Goal: Information Seeking & Learning: Learn about a topic

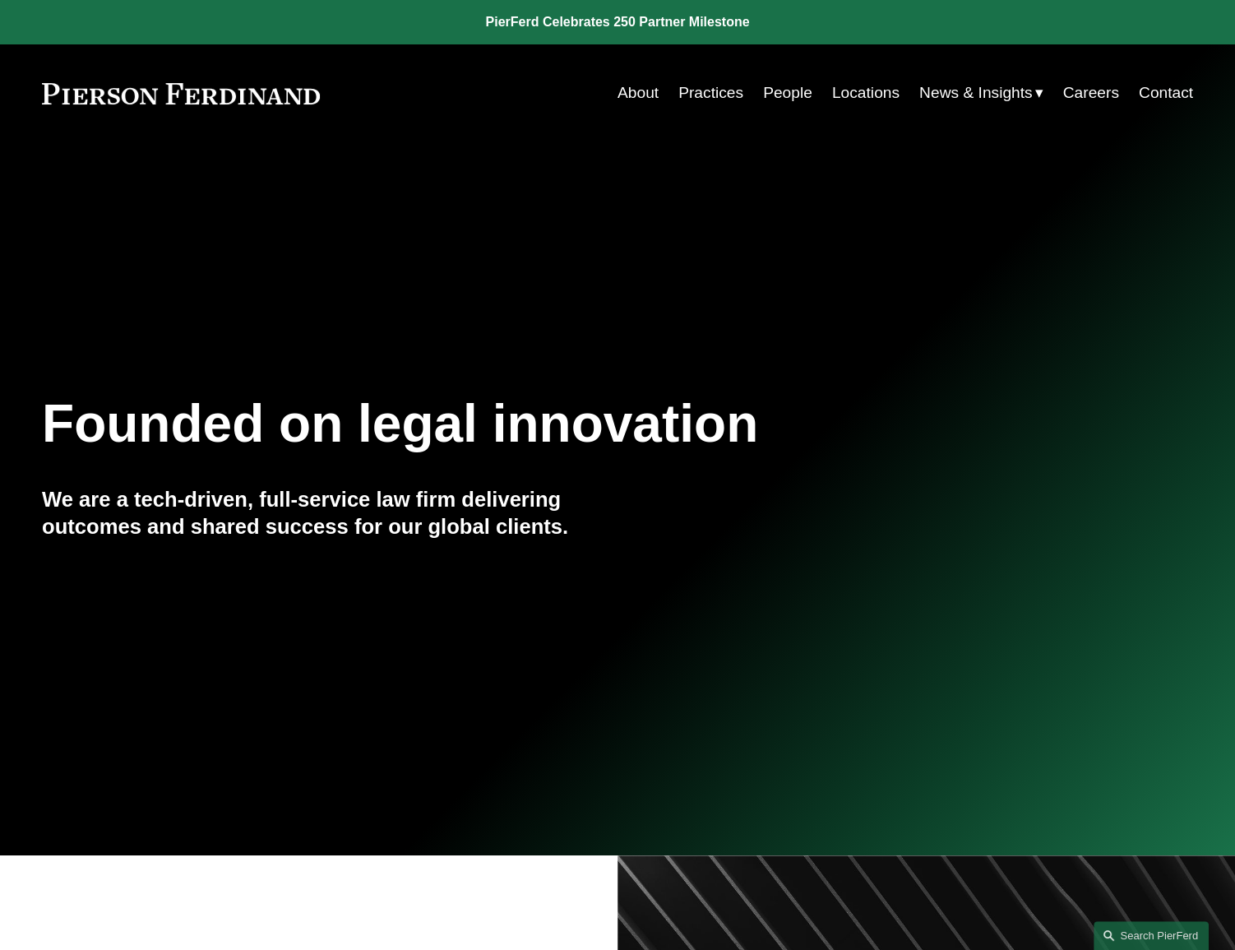
click at [632, 92] on link "About" at bounding box center [638, 92] width 41 height 31
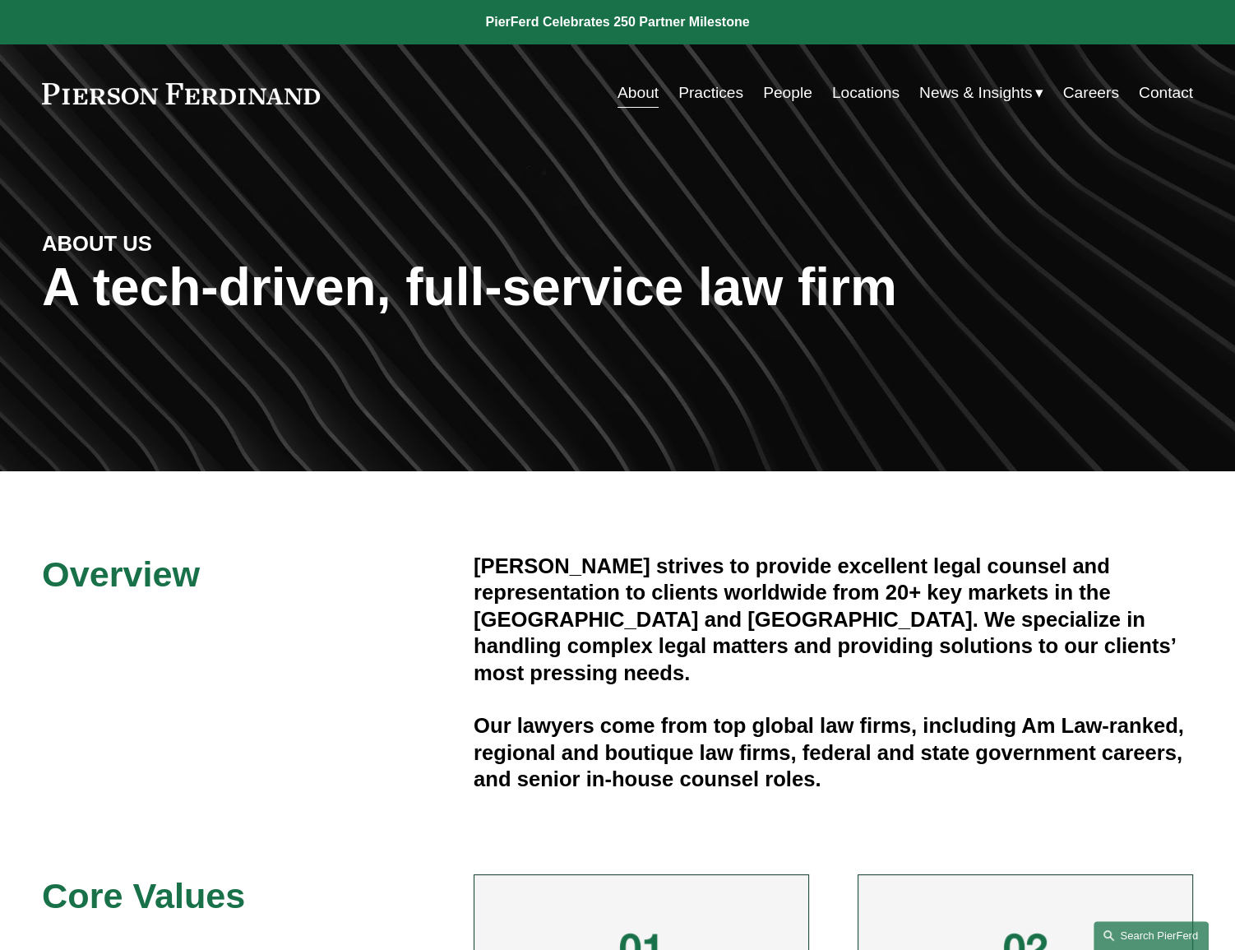
click at [1150, 940] on link "Search this site" at bounding box center [1151, 935] width 115 height 29
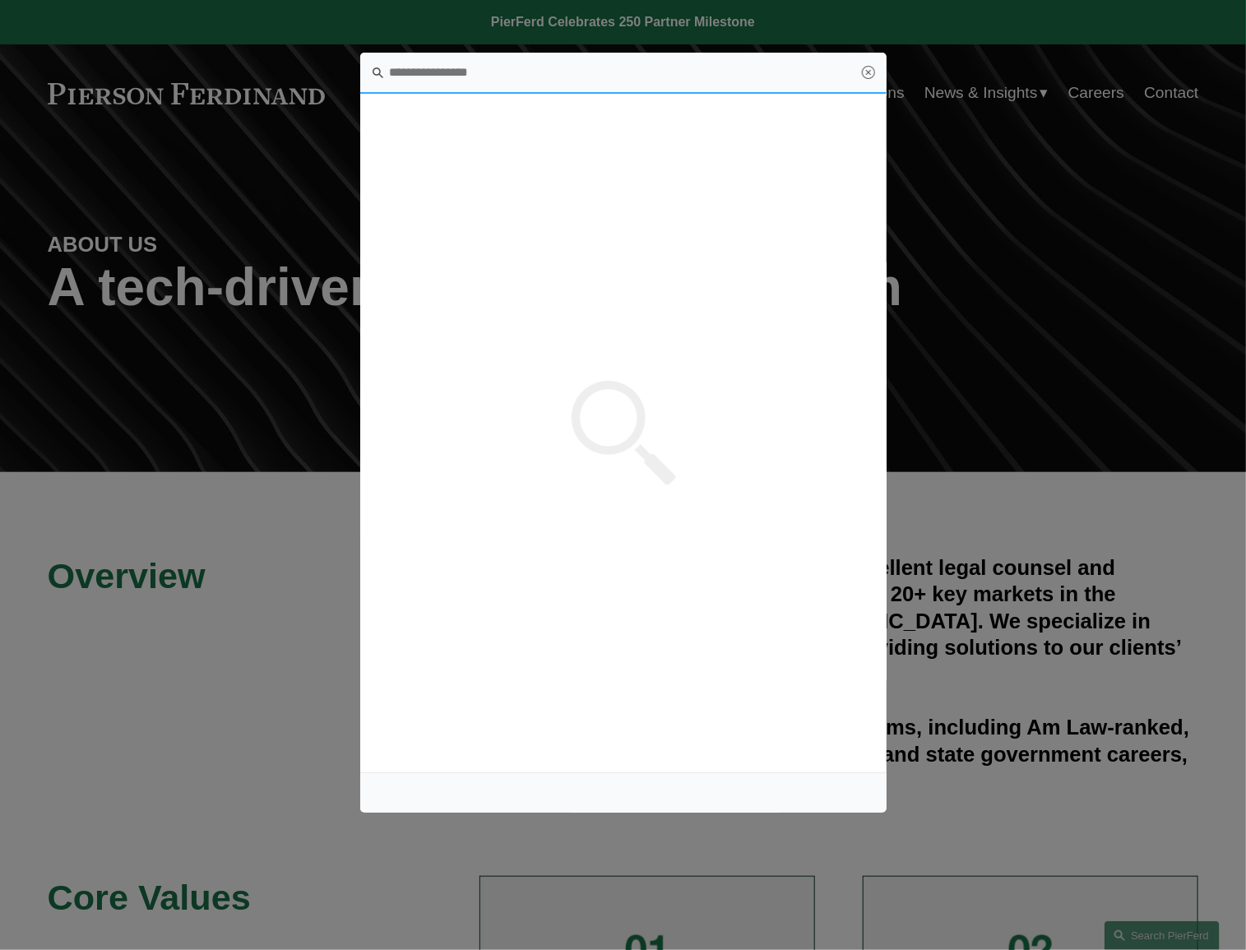
click at [425, 59] on input "Search this site" at bounding box center [623, 73] width 526 height 41
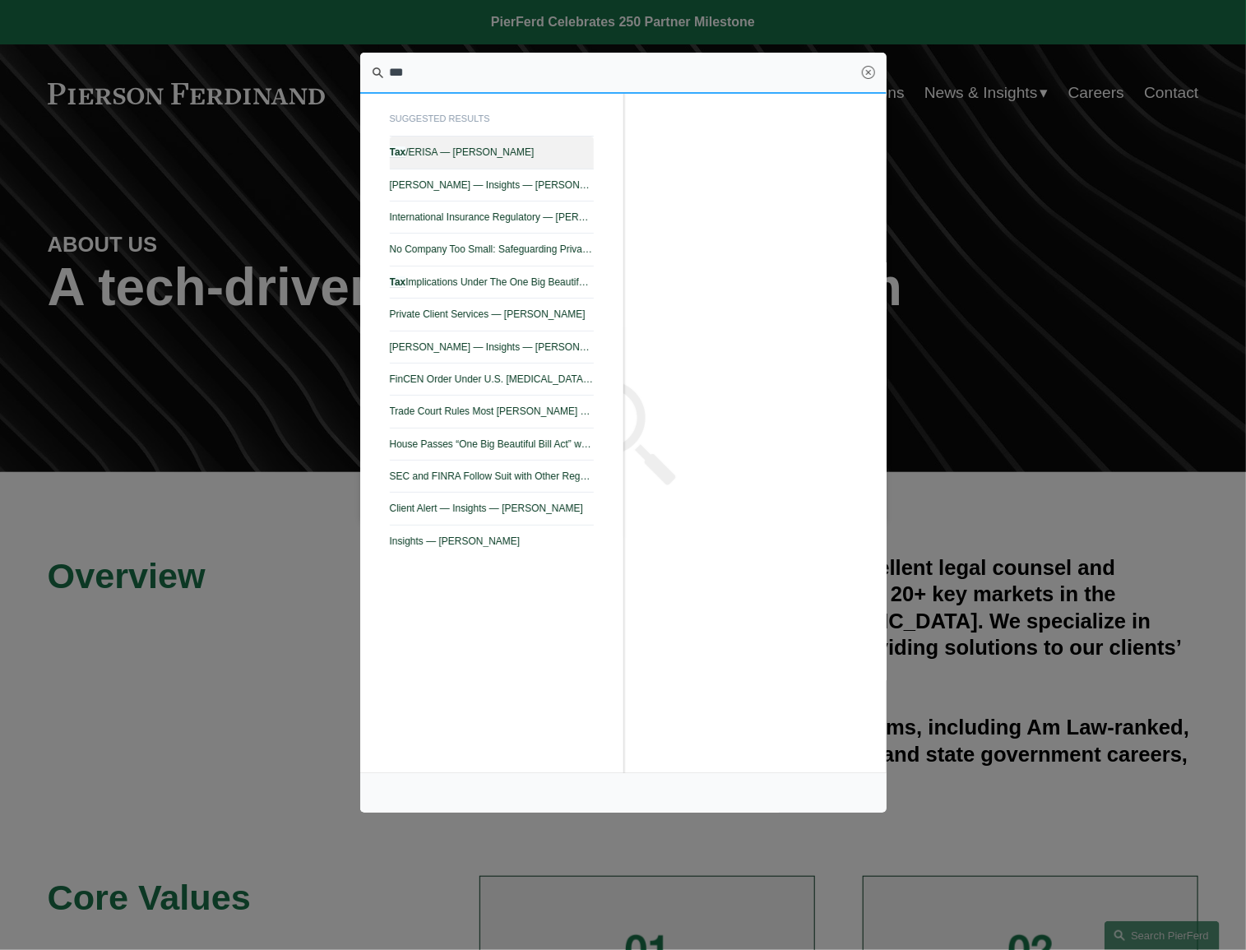
click at [449, 147] on span "Tax /ERISA — Pierson Ferdinand LLP" at bounding box center [492, 152] width 204 height 12
type input "***"
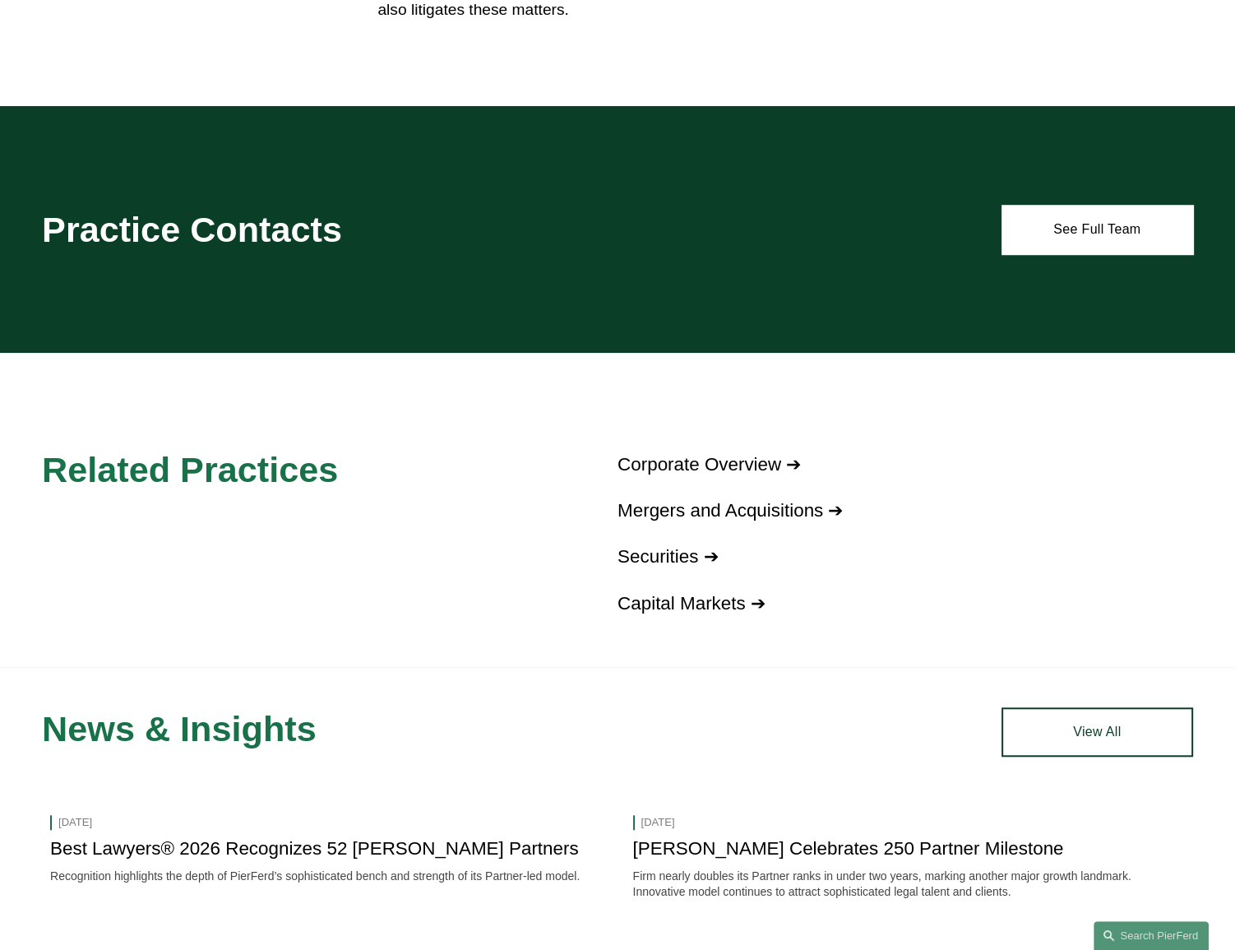
scroll to position [1299, 0]
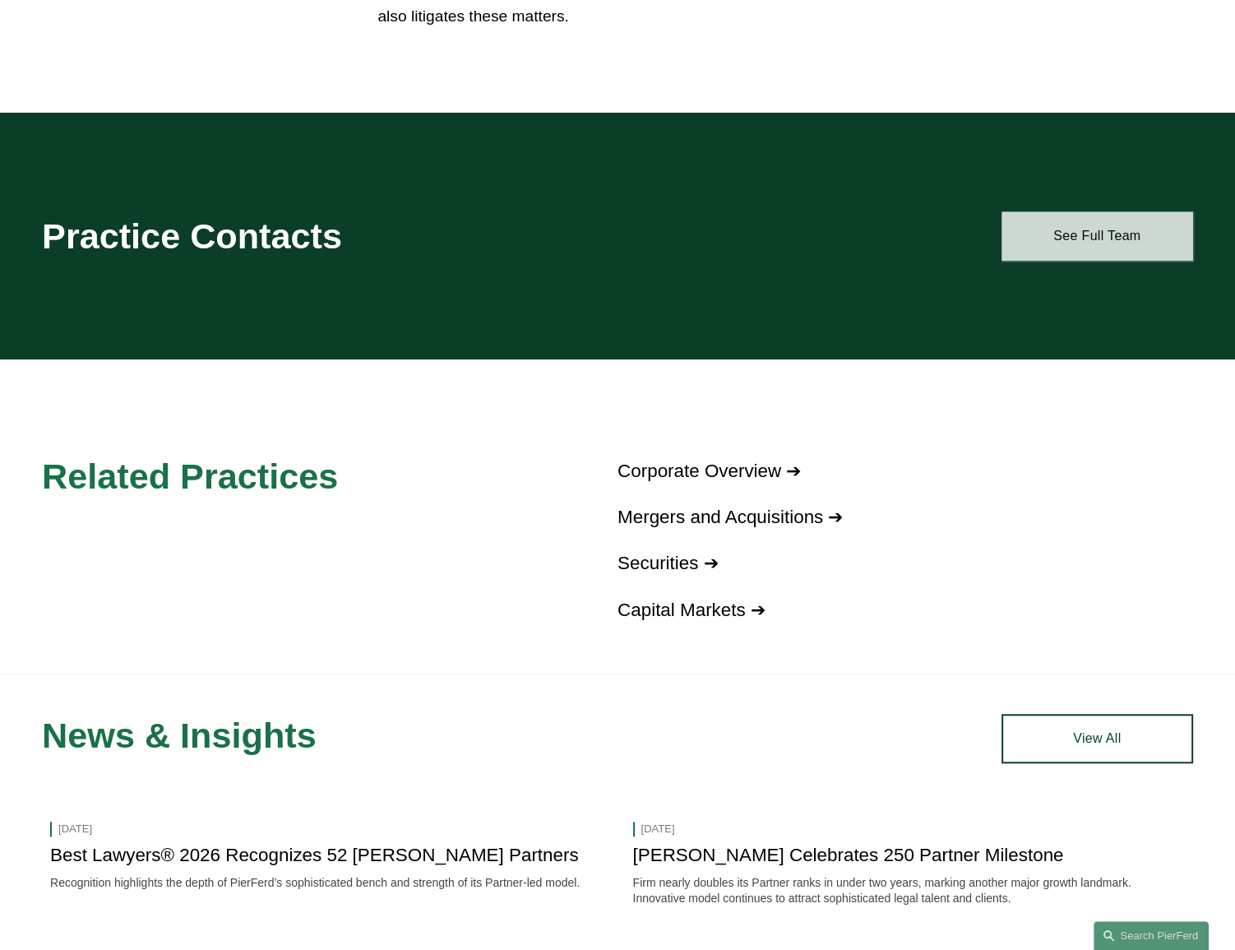
click at [1077, 238] on link "See Full Team" at bounding box center [1098, 235] width 192 height 49
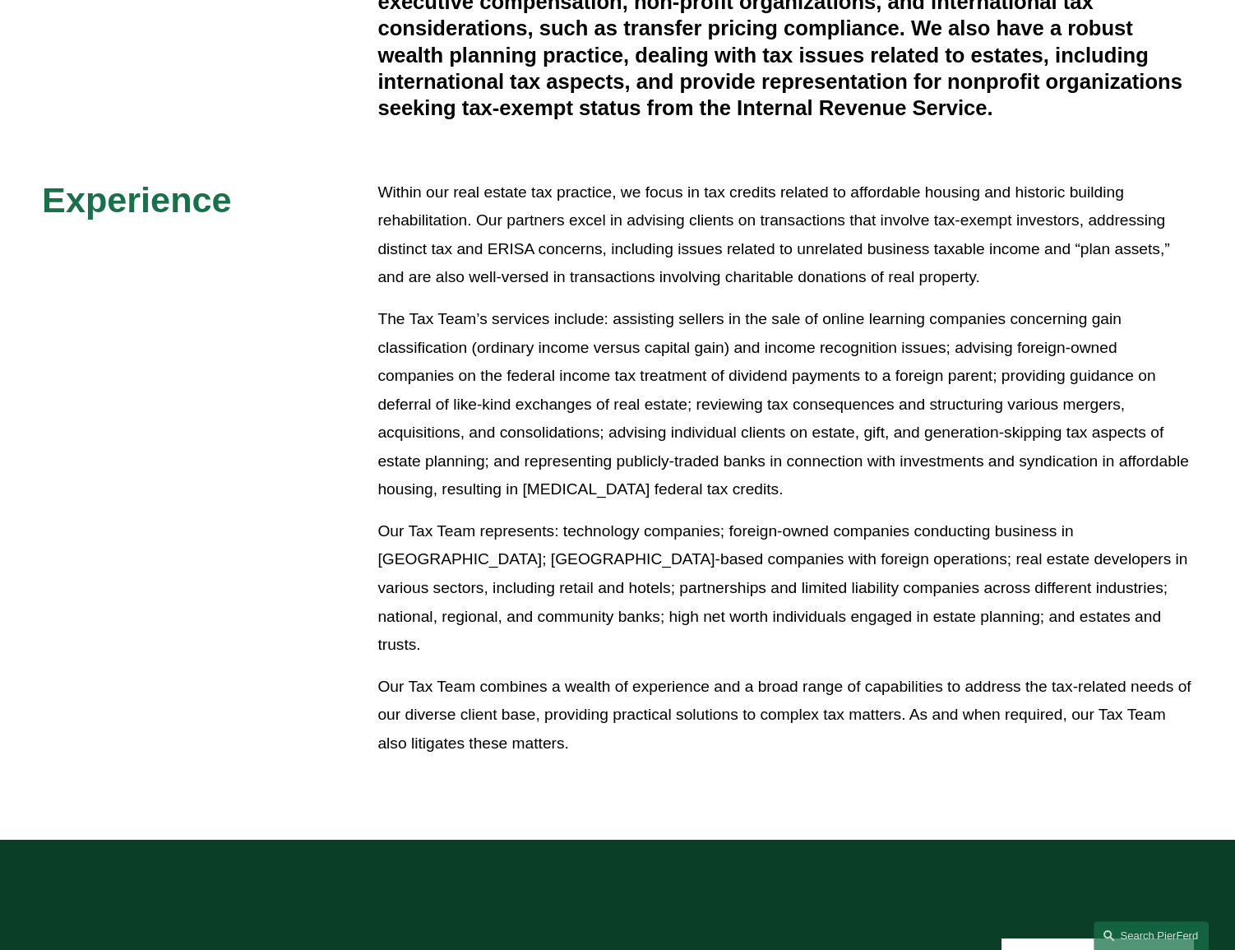
scroll to position [551, 0]
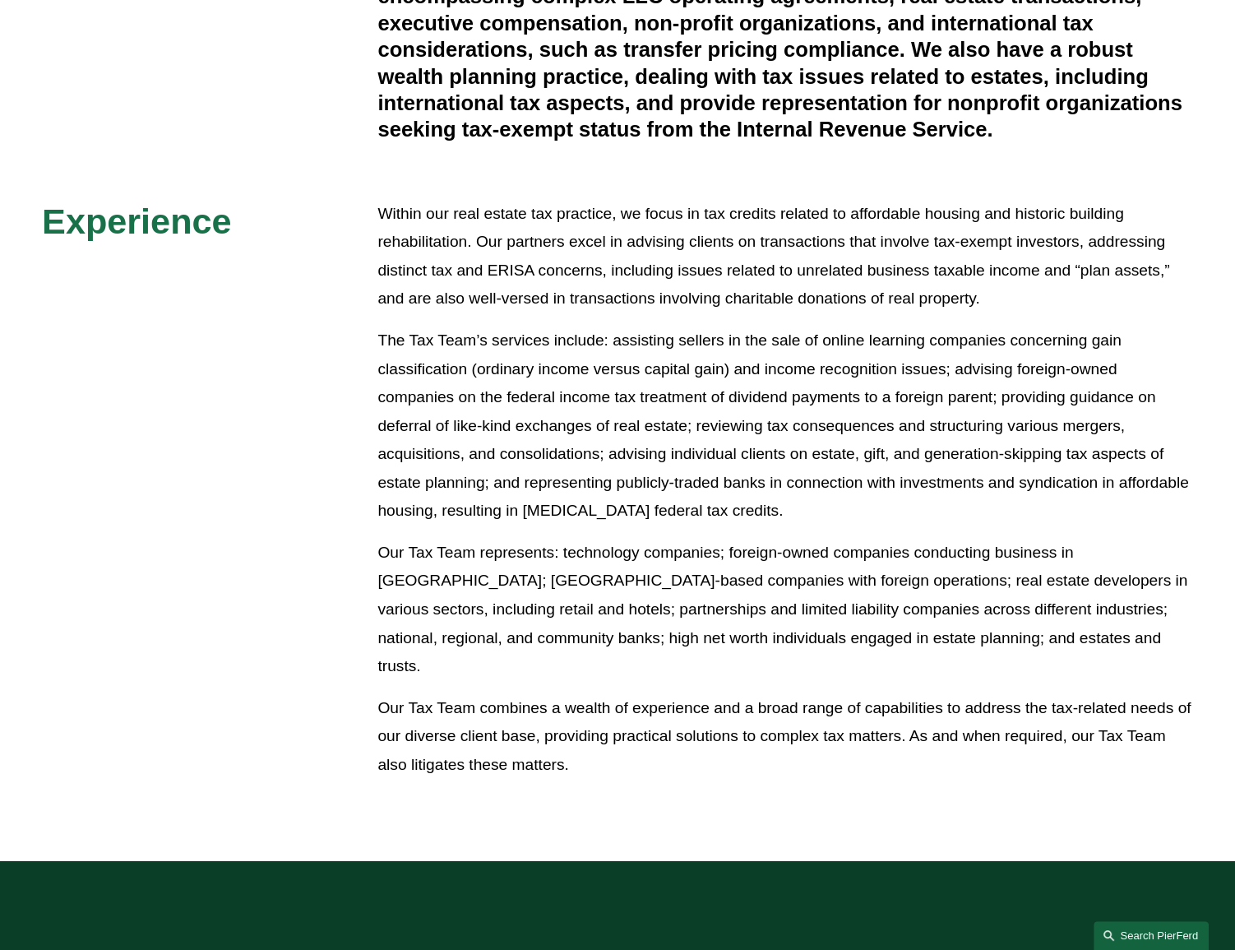
click at [1141, 936] on link "Search this site" at bounding box center [1151, 935] width 115 height 29
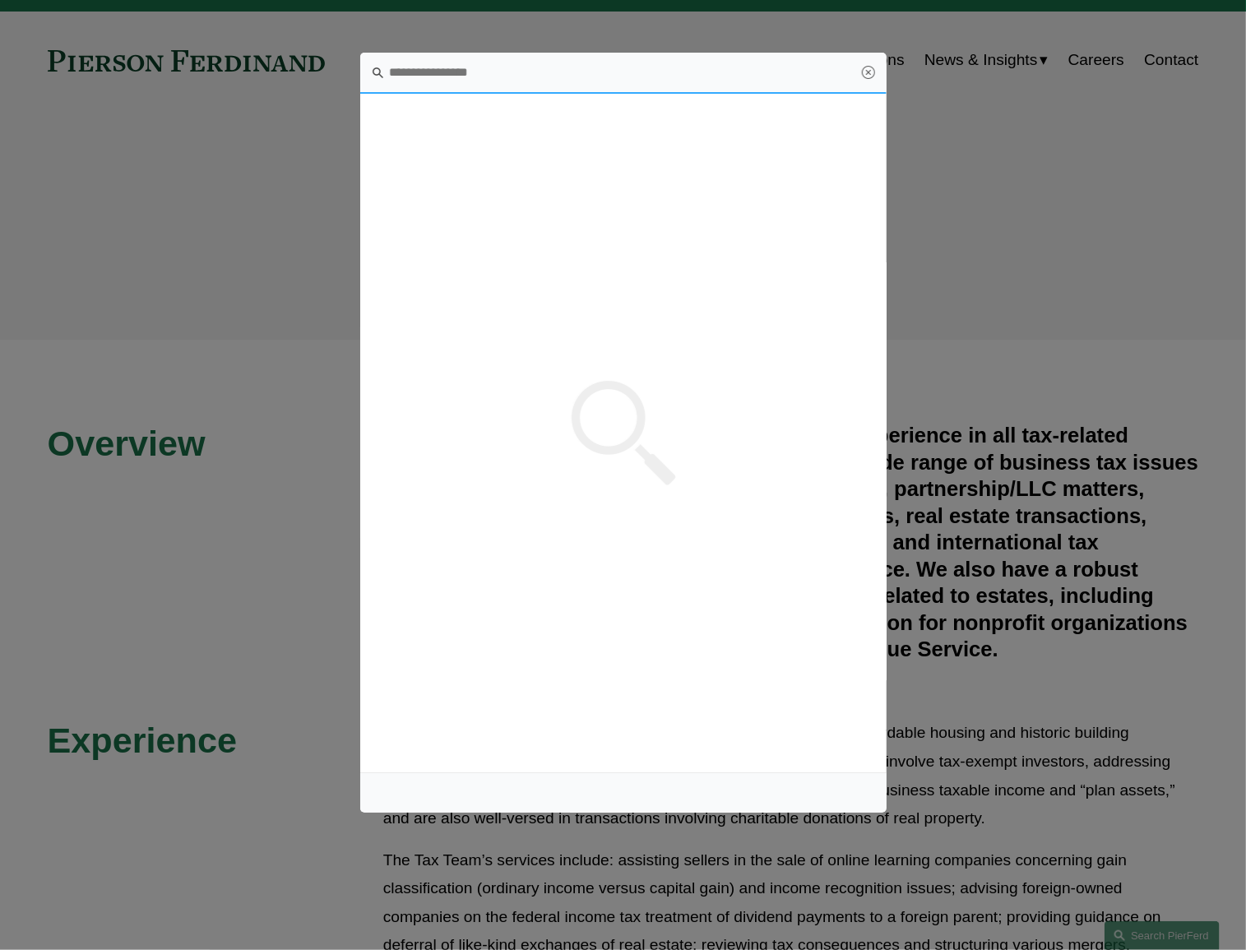
scroll to position [0, 0]
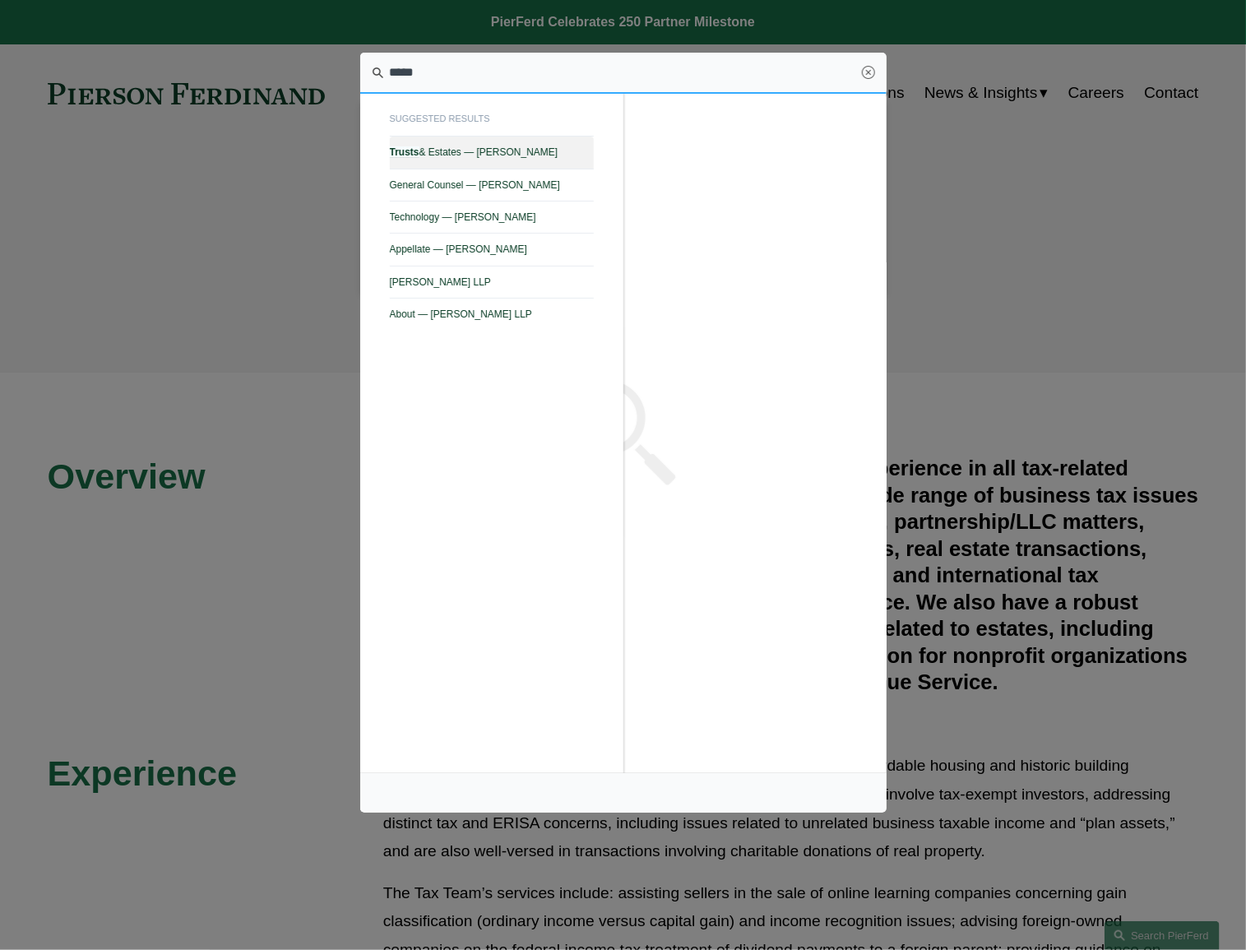
click at [492, 151] on span "Trusts & Estates — Pierson Ferdinand LLP" at bounding box center [492, 152] width 204 height 12
type input "*****"
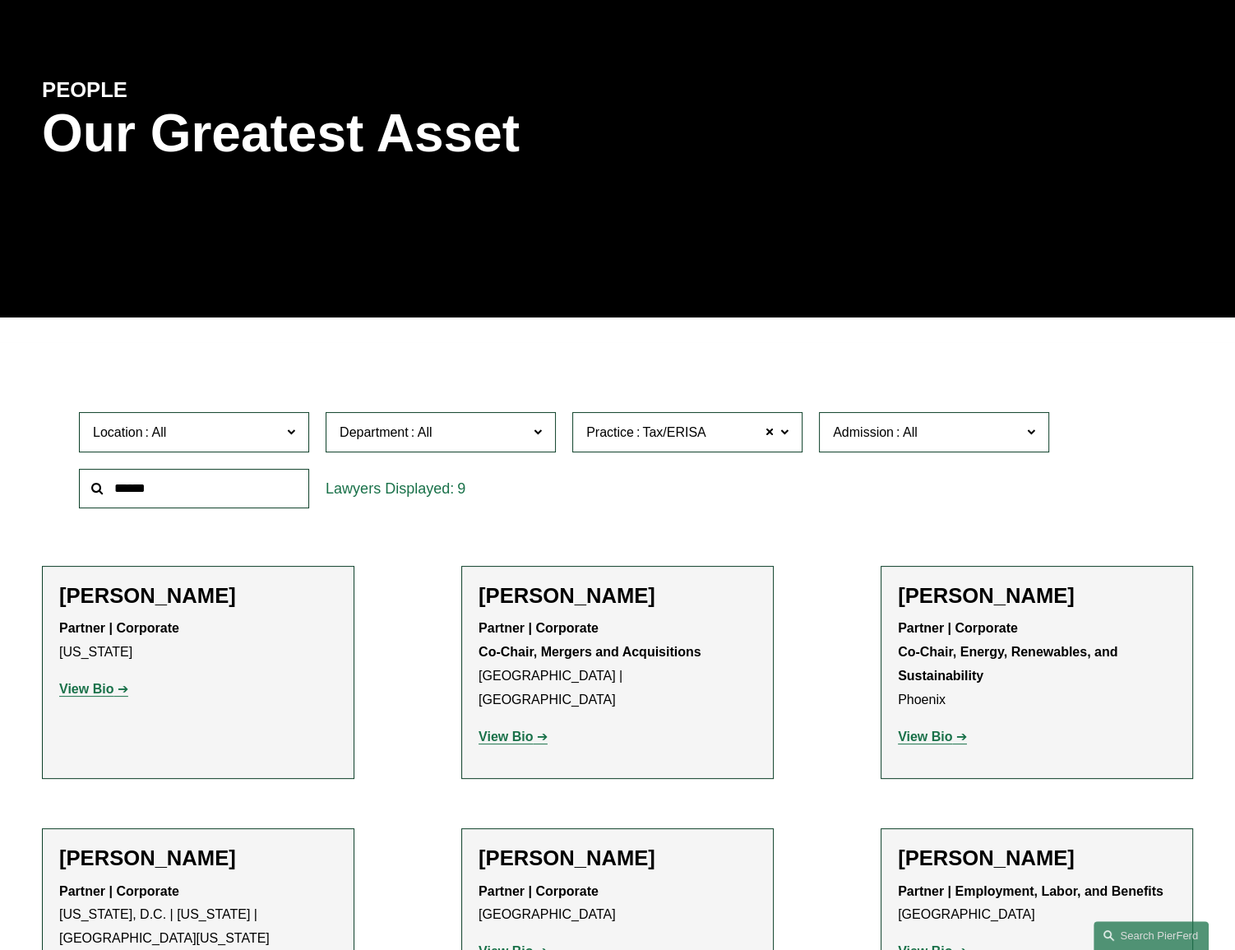
scroll to position [149, 0]
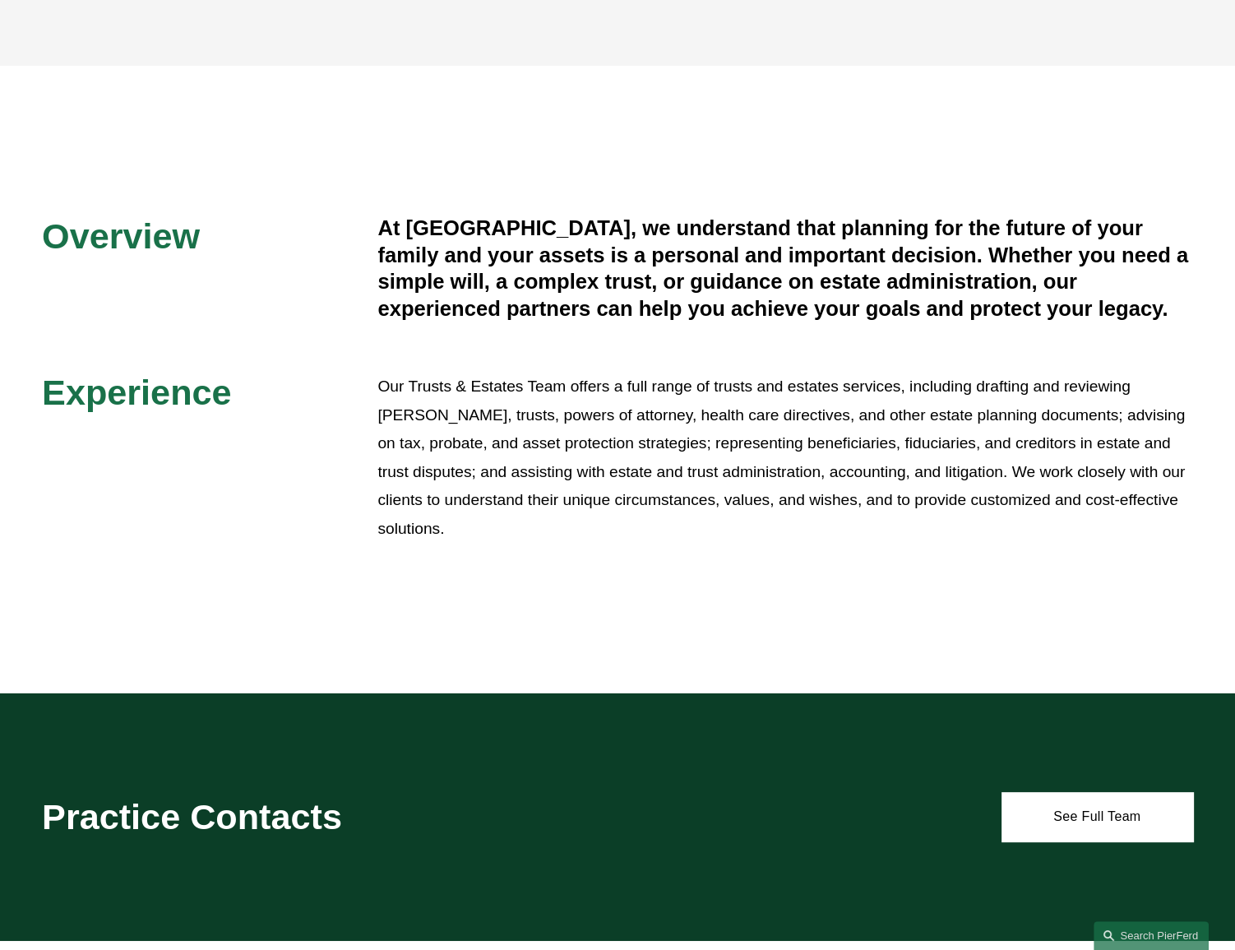
scroll to position [373, 0]
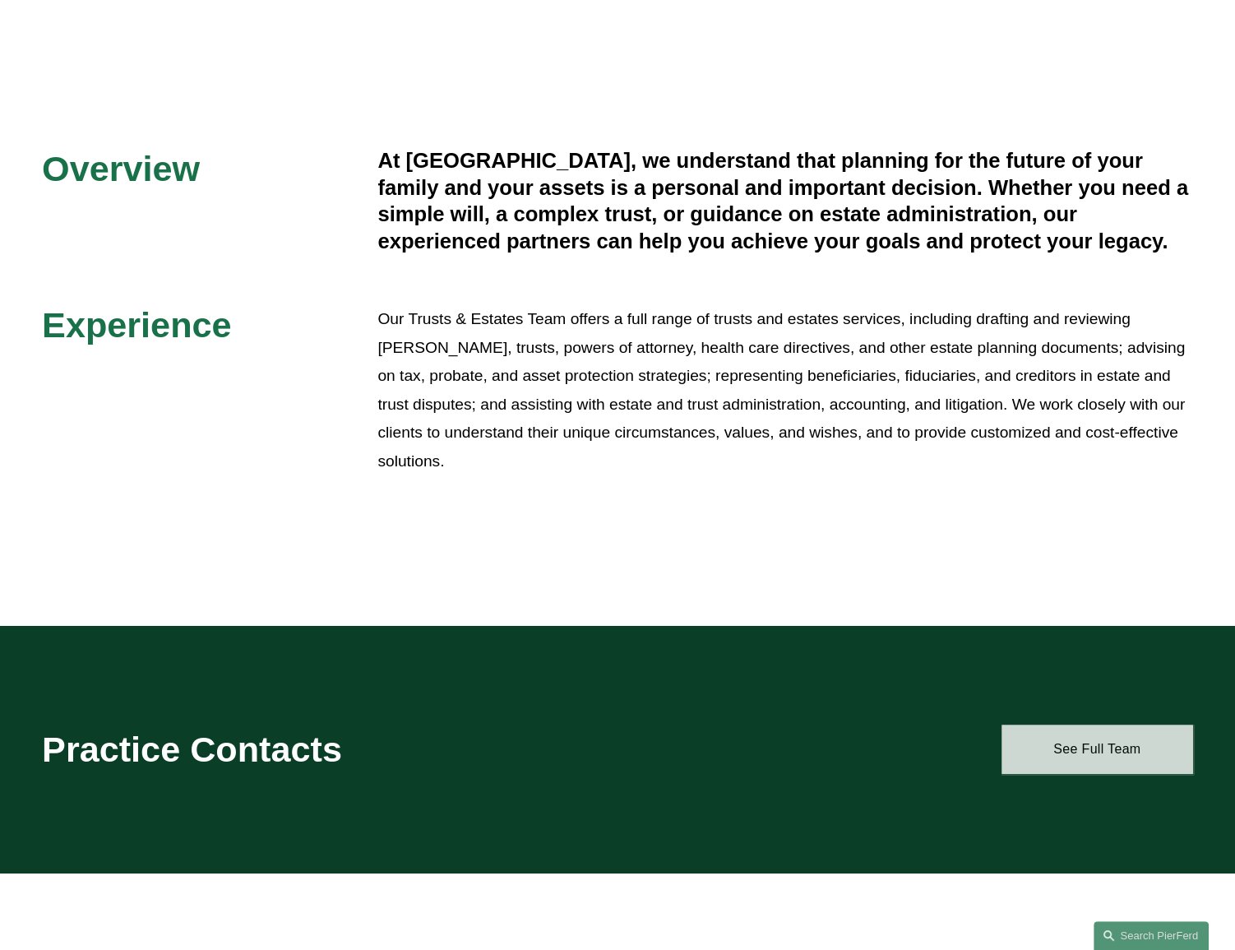
click at [1036, 733] on link "See Full Team" at bounding box center [1098, 748] width 192 height 49
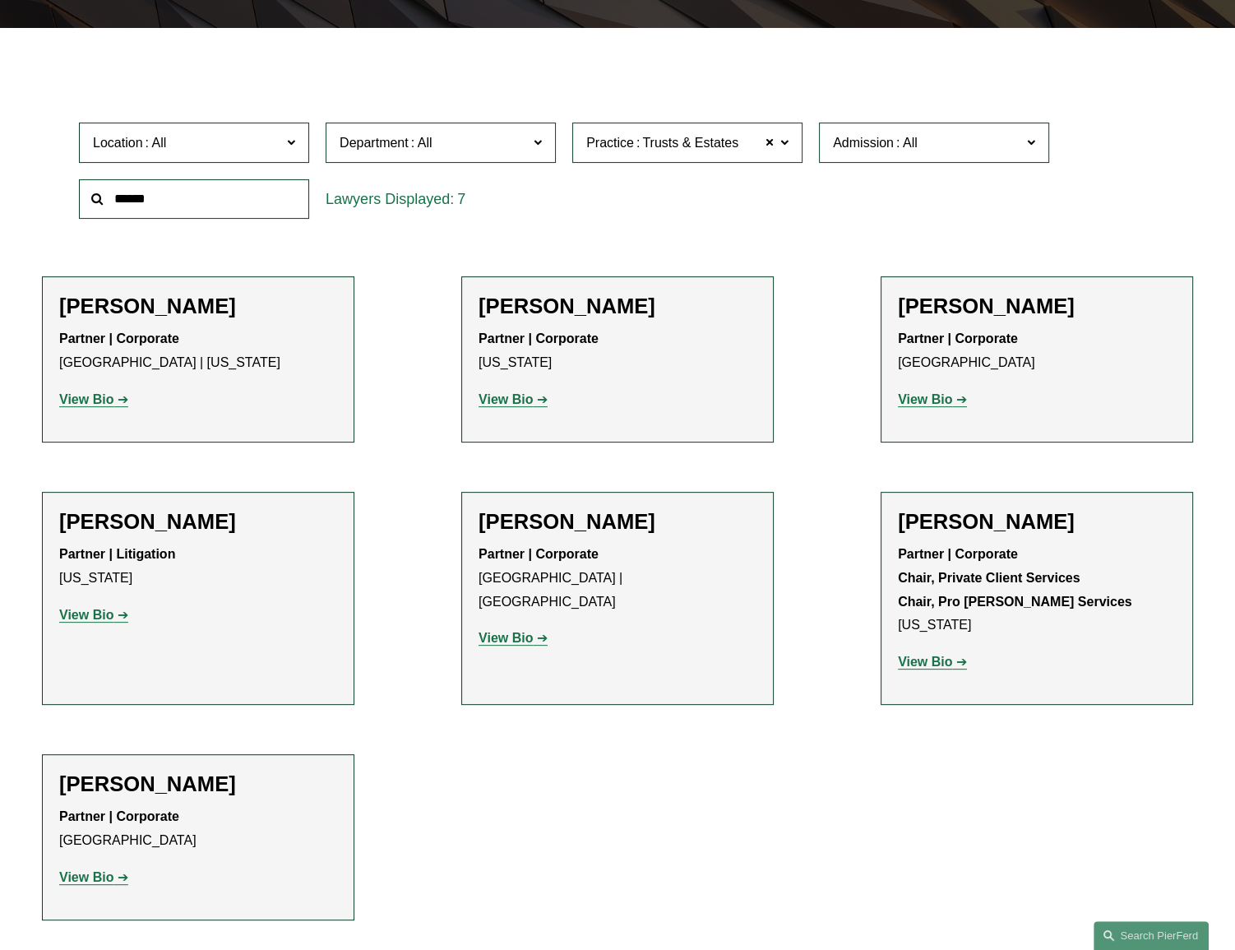
scroll to position [448, 0]
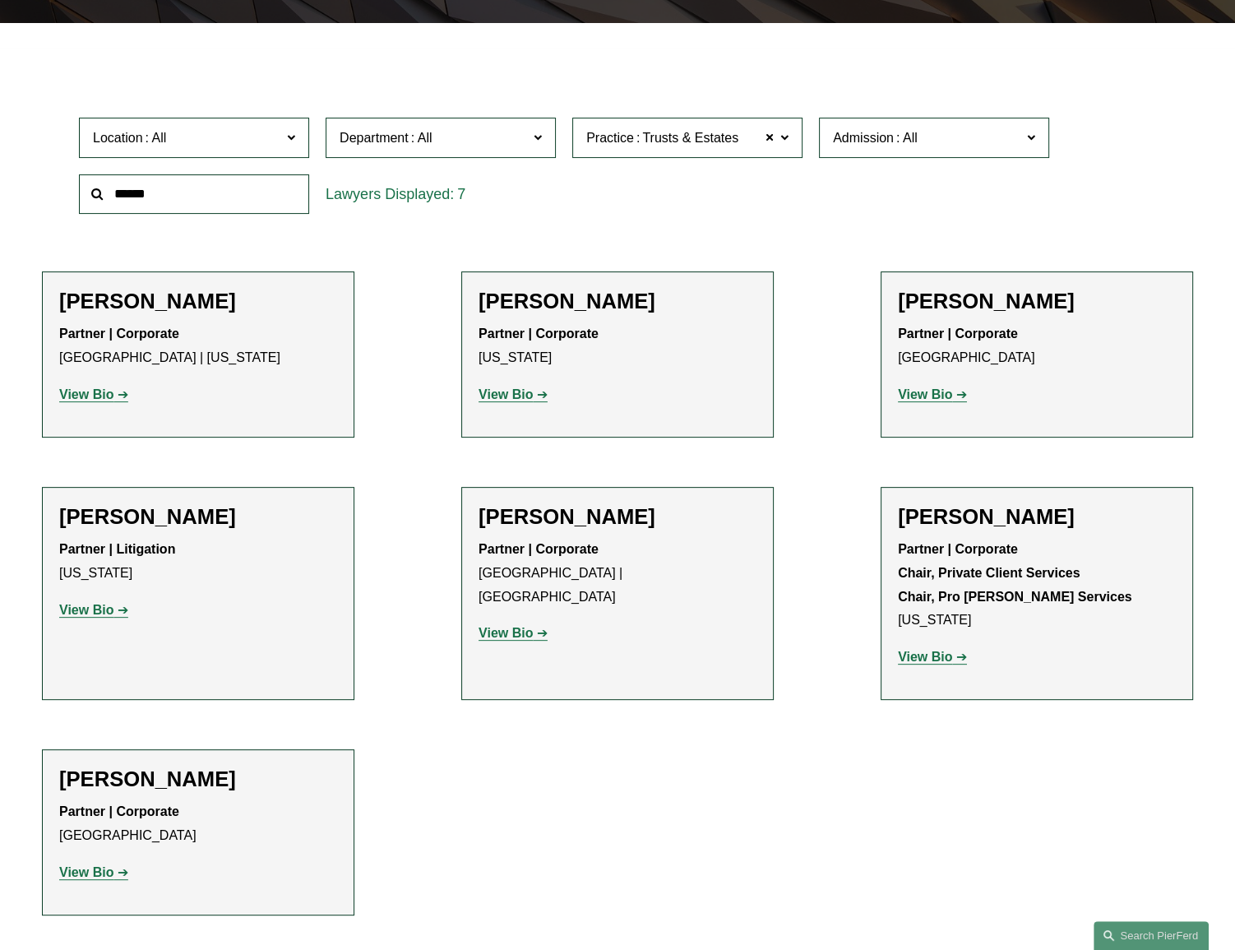
click at [104, 873] on strong "View Bio" at bounding box center [86, 872] width 54 height 14
click at [90, 397] on strong "View Bio" at bounding box center [86, 394] width 54 height 14
click at [942, 659] on strong "View Bio" at bounding box center [925, 657] width 54 height 14
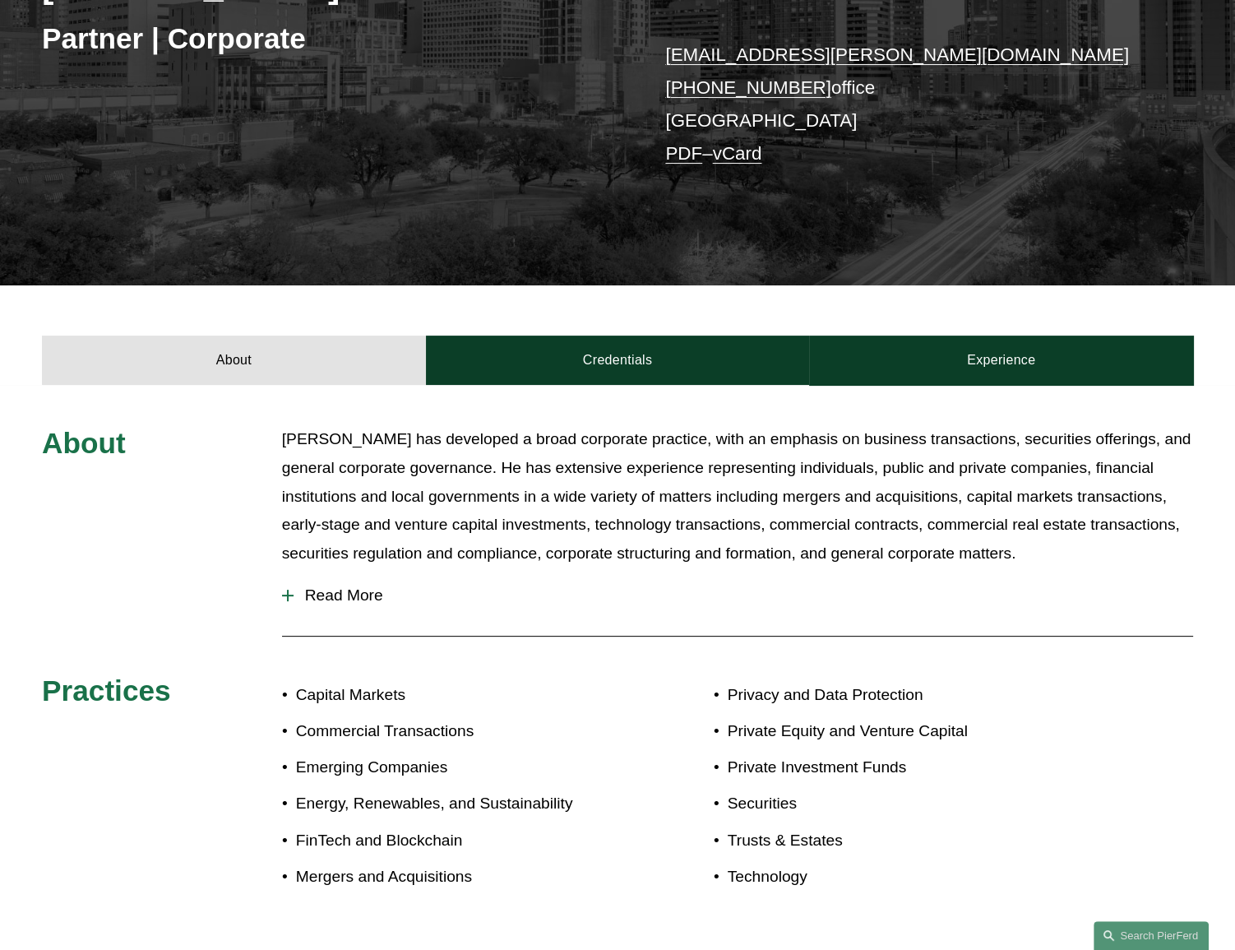
scroll to position [298, 0]
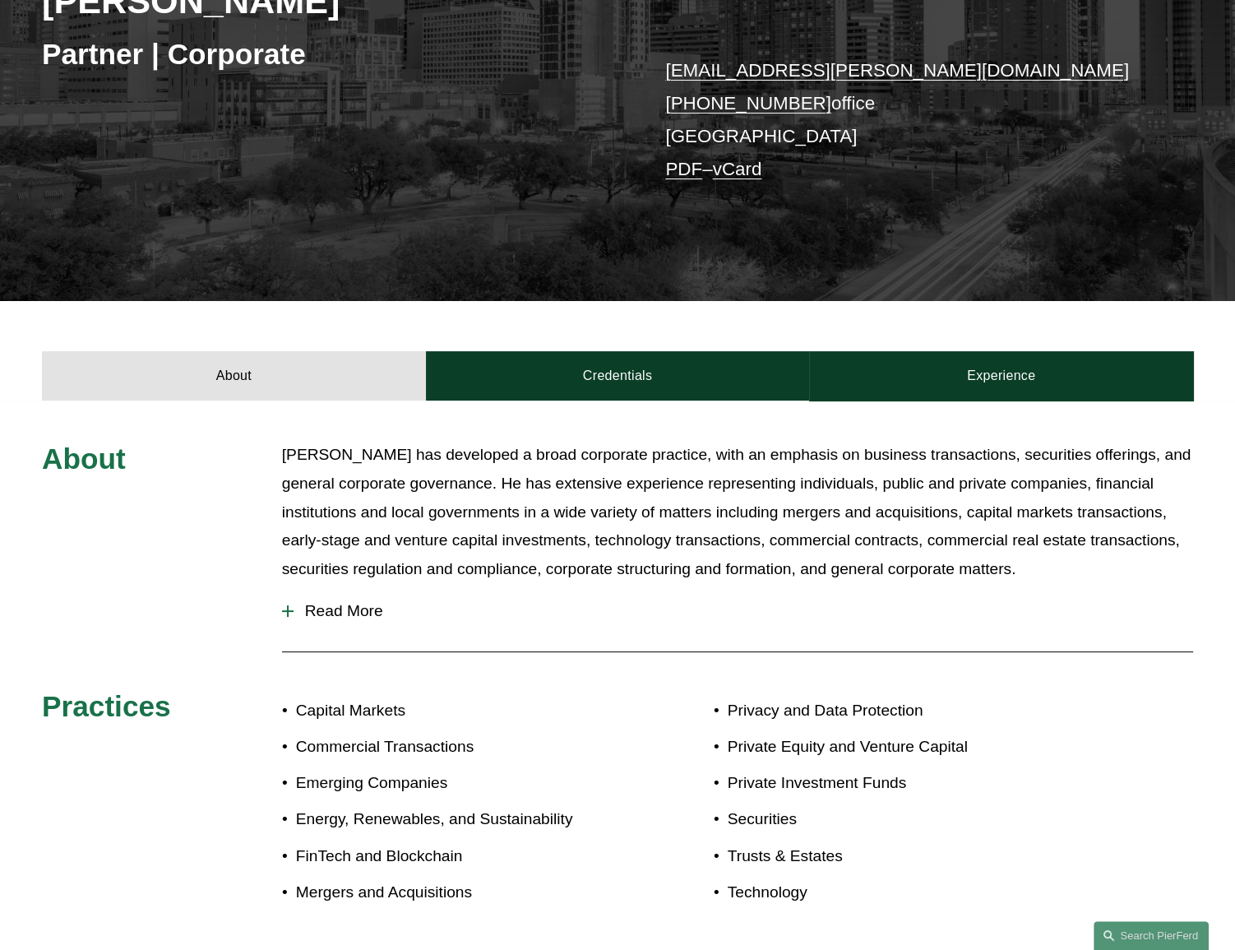
click at [359, 612] on span "Read More" at bounding box center [744, 611] width 900 height 18
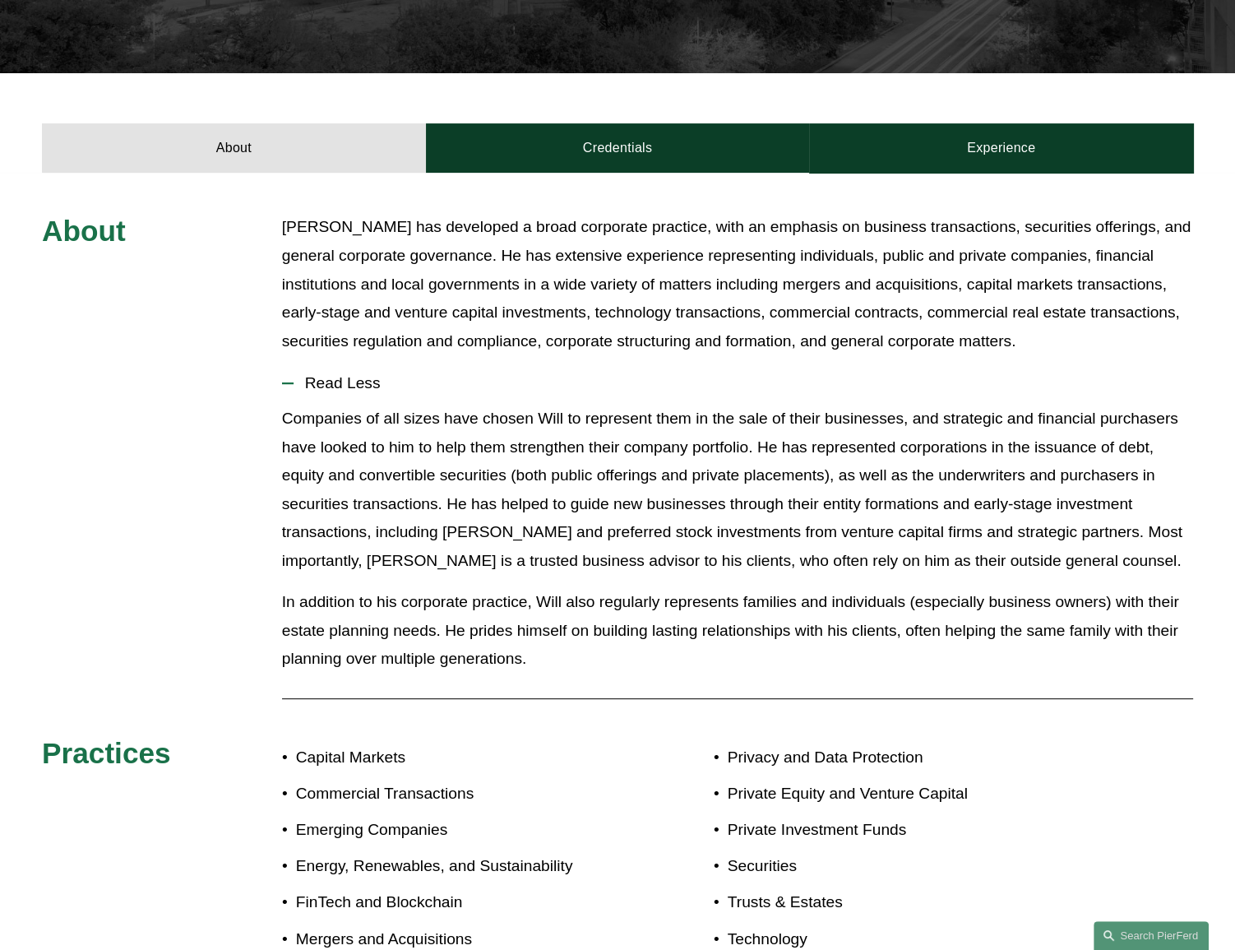
scroll to position [448, 0]
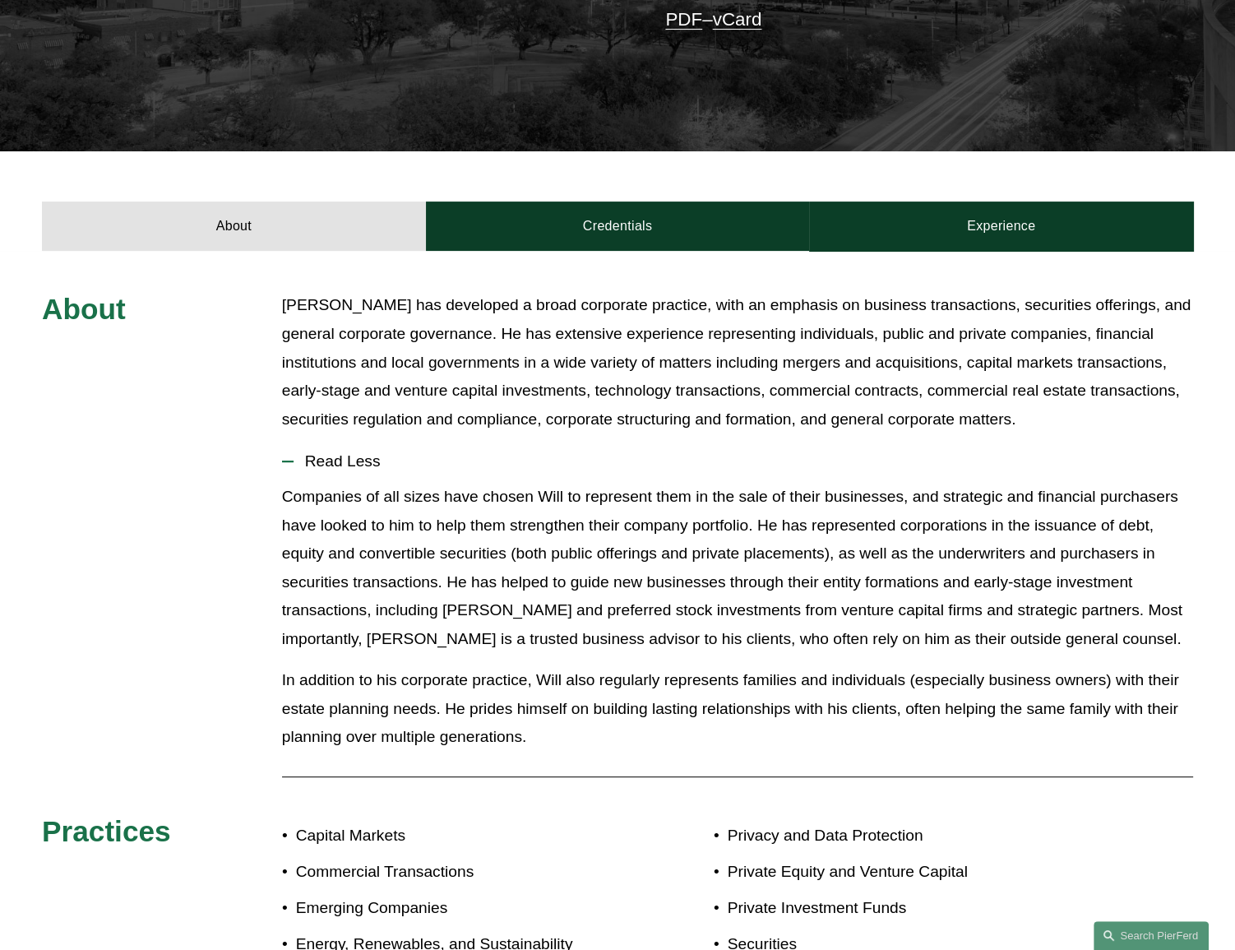
click at [627, 719] on p "In addition to his corporate practice, Will also regularly represents families …" at bounding box center [737, 709] width 911 height 86
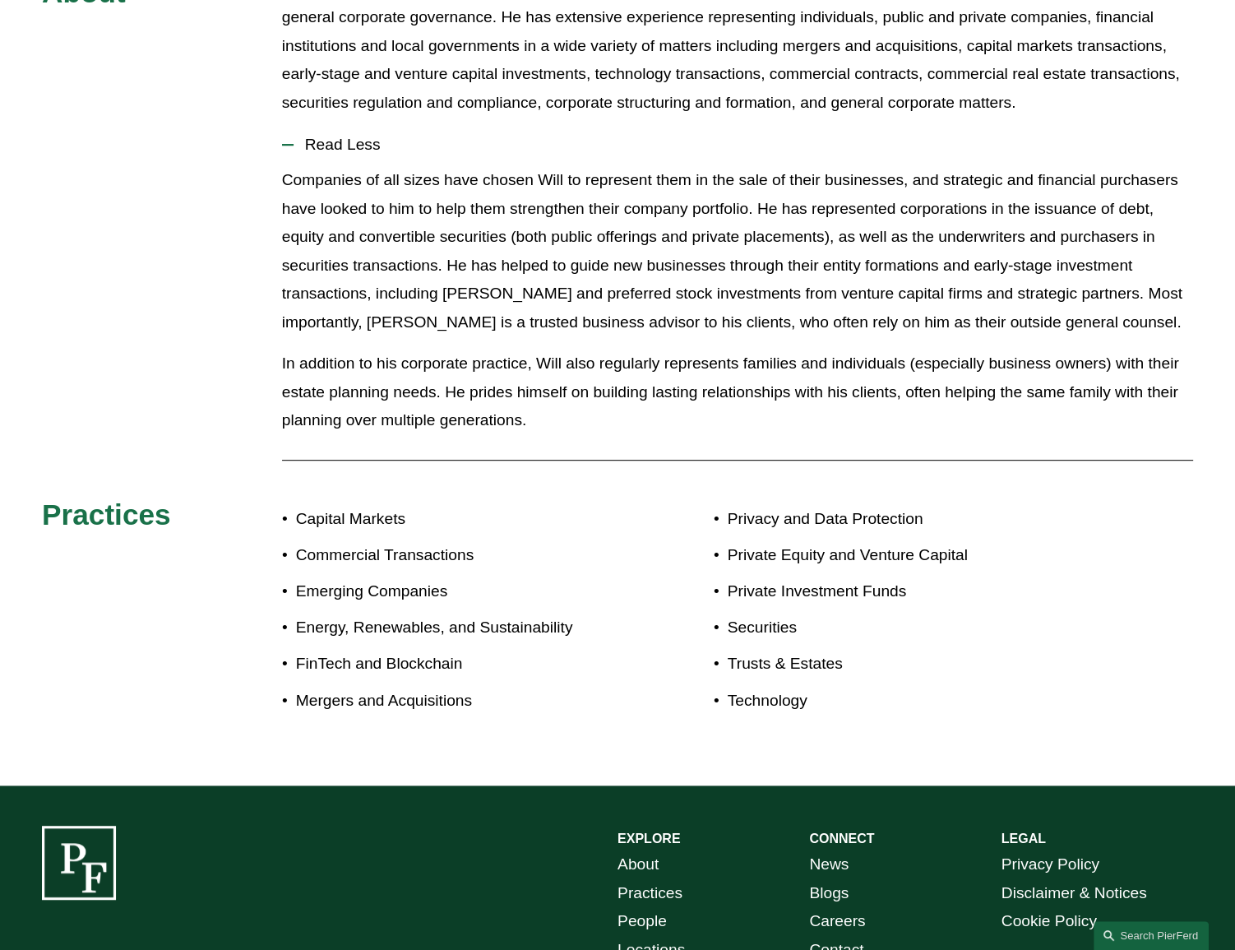
scroll to position [581, 0]
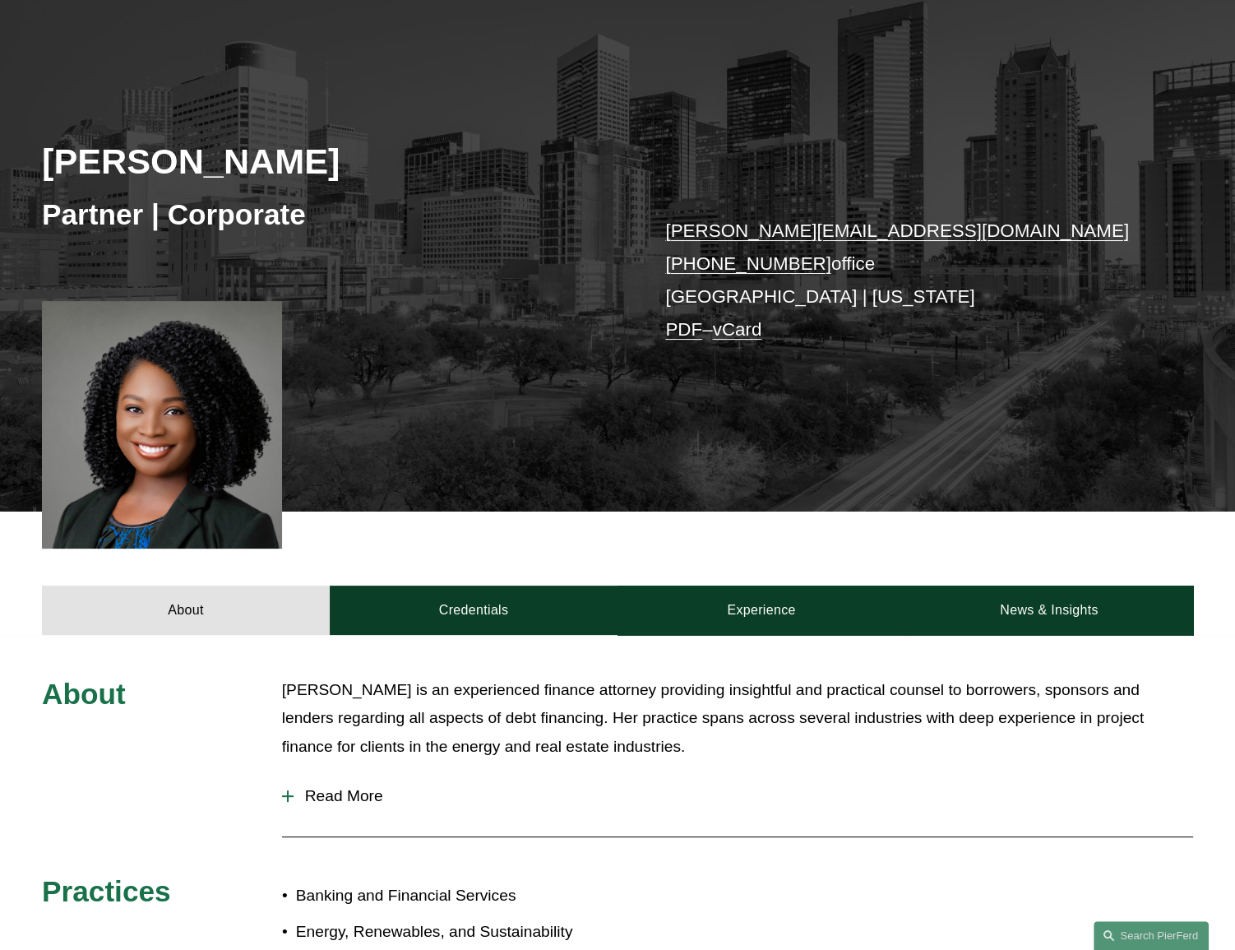
scroll to position [298, 0]
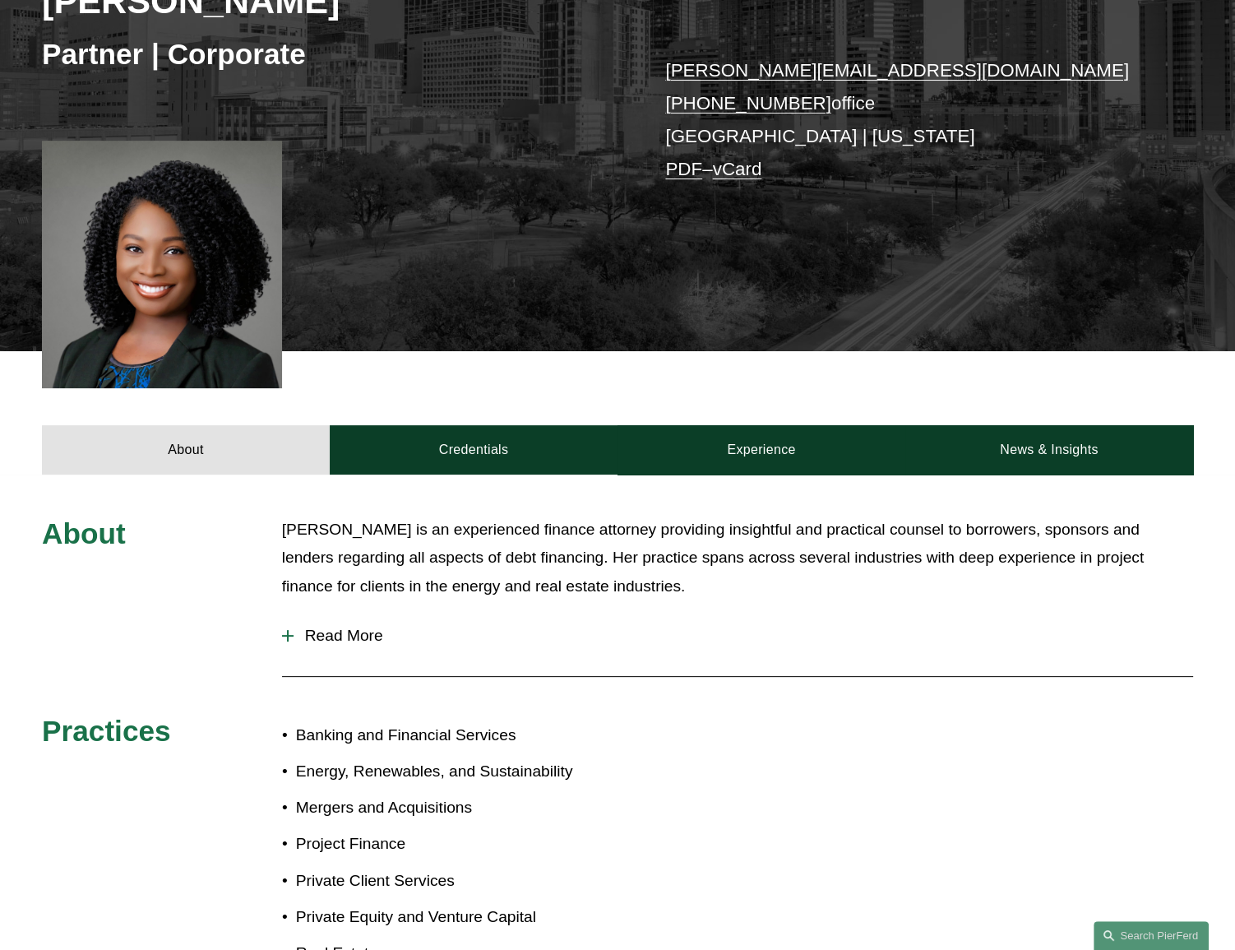
click at [361, 627] on span "Read More" at bounding box center [744, 636] width 900 height 18
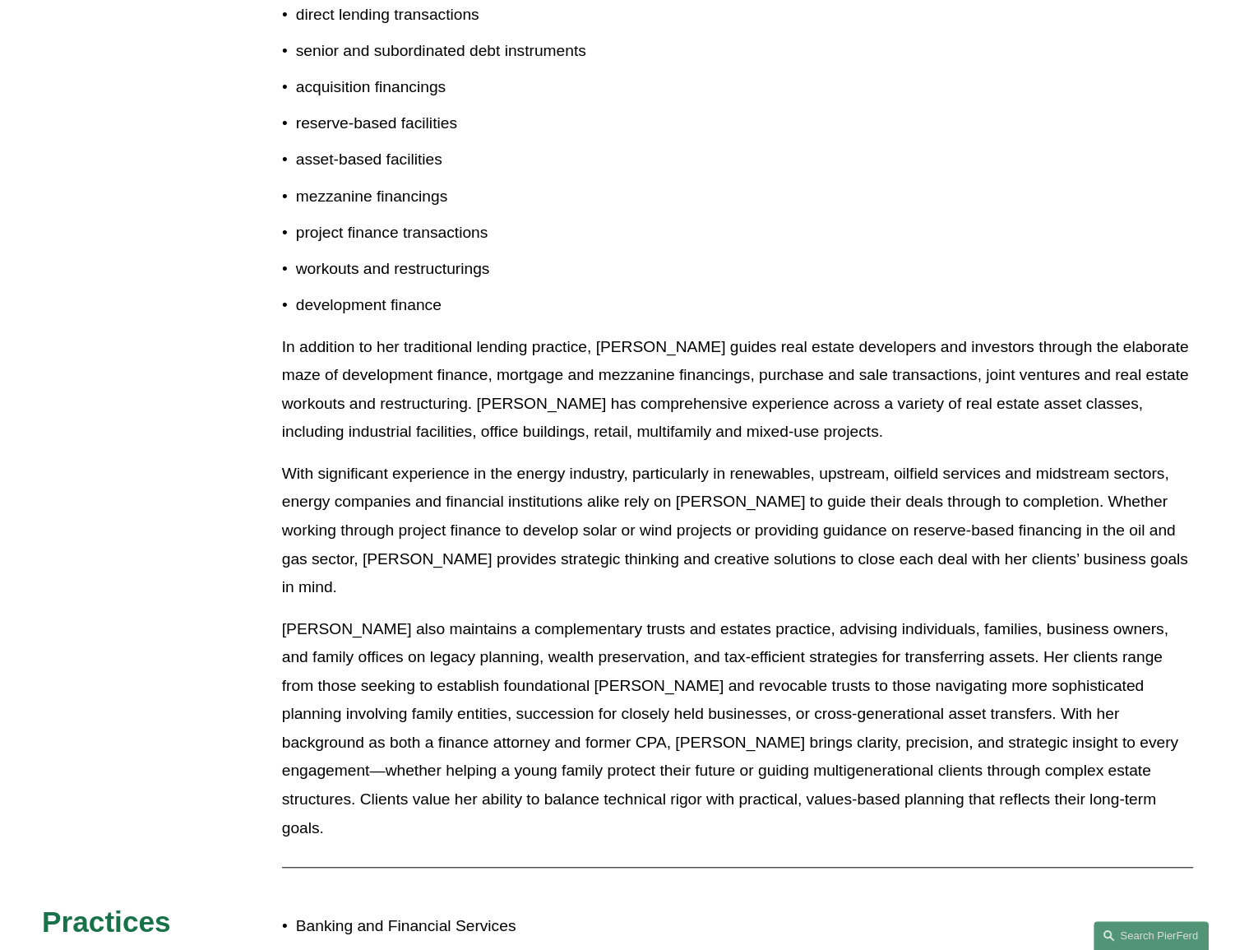
scroll to position [1196, 0]
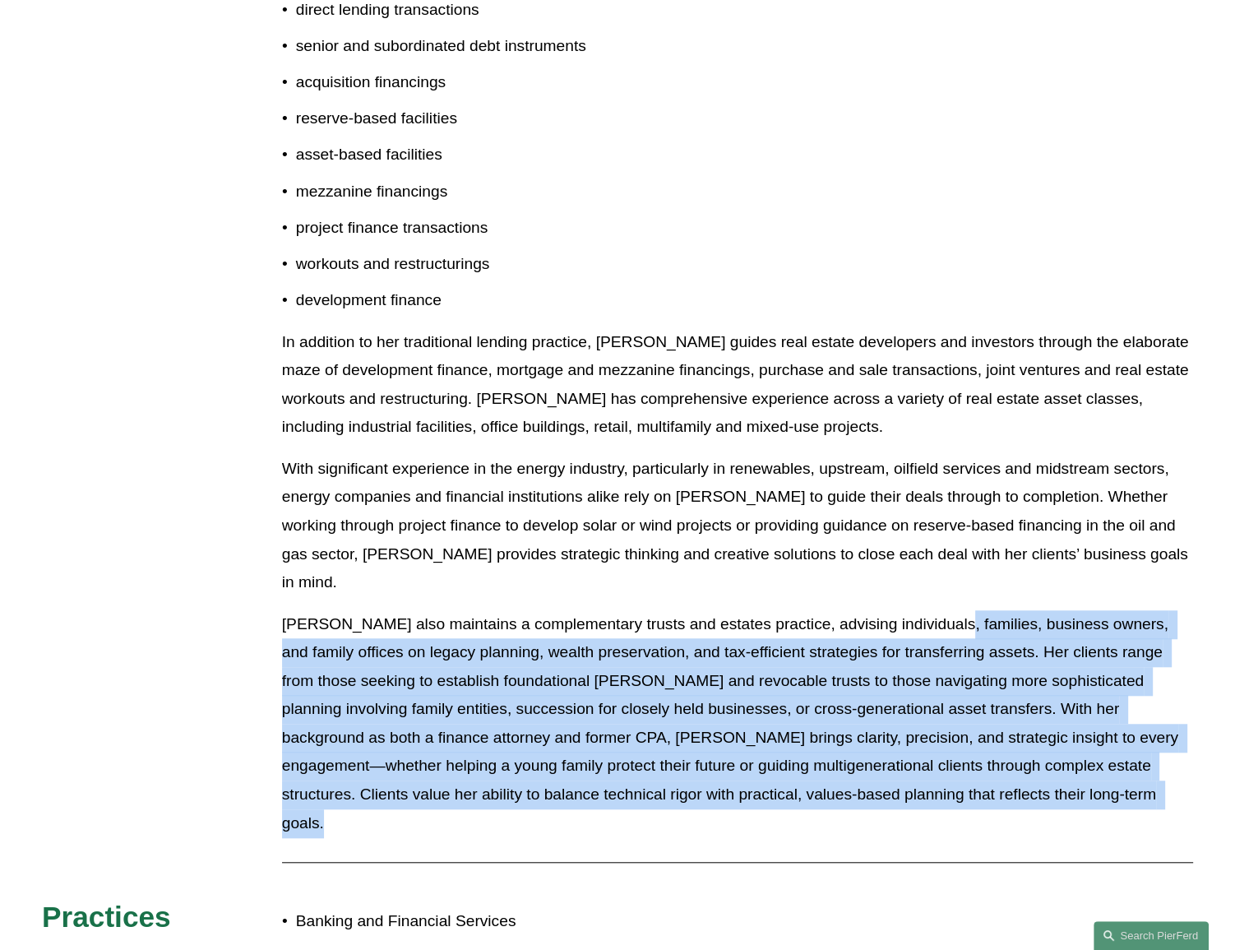
drag, startPoint x: 918, startPoint y: 601, endPoint x: 887, endPoint y: 792, distance: 193.2
click at [887, 793] on div "About Priscilla is an experienced finance attorney providing insightful and pra…" at bounding box center [617, 419] width 1235 height 1603
click at [887, 791] on div "Corporate borrowers and lenders of all sizes, including national and internatio…" at bounding box center [737, 305] width 911 height 1090
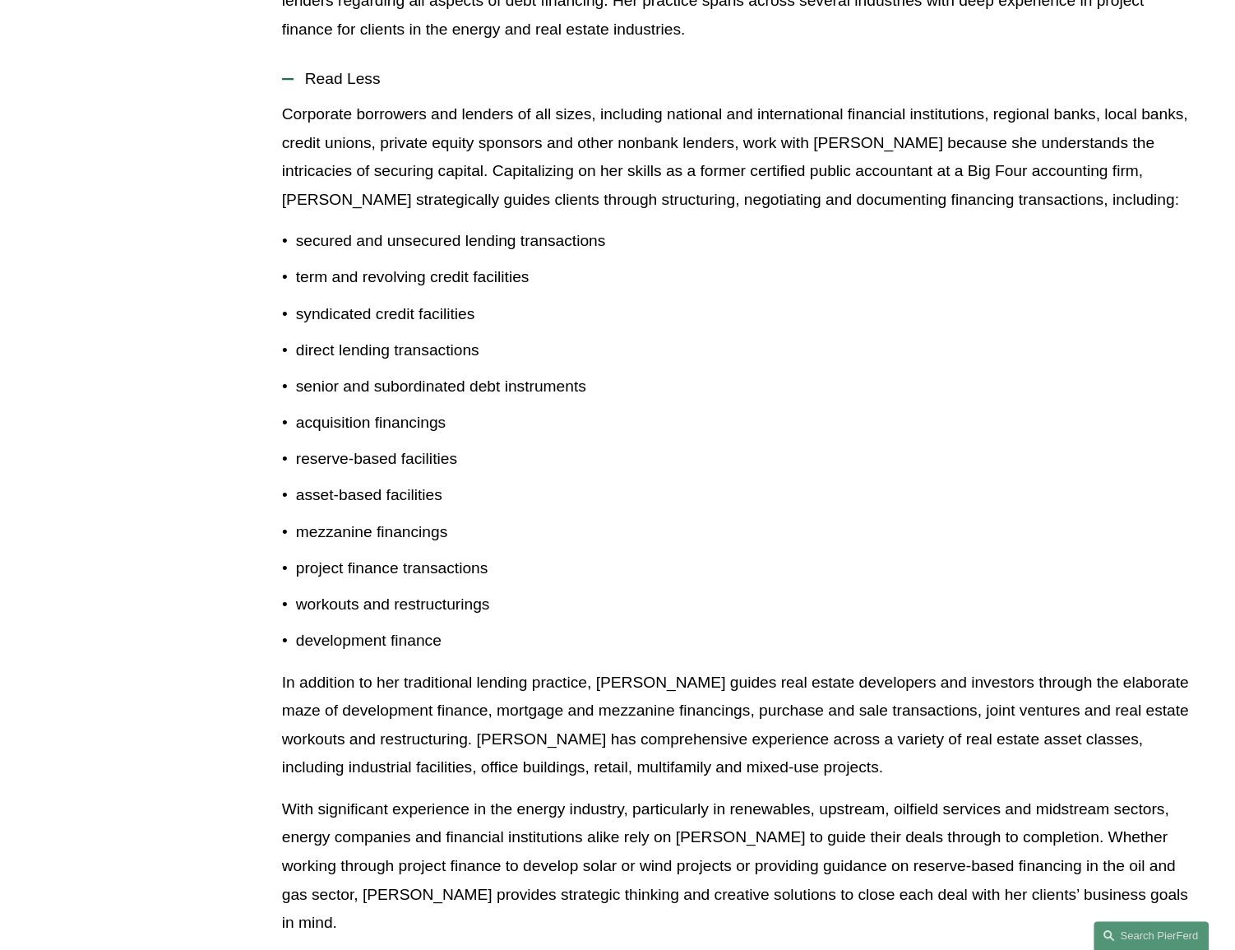
scroll to position [822, 0]
